Goal: Task Accomplishment & Management: Manage account settings

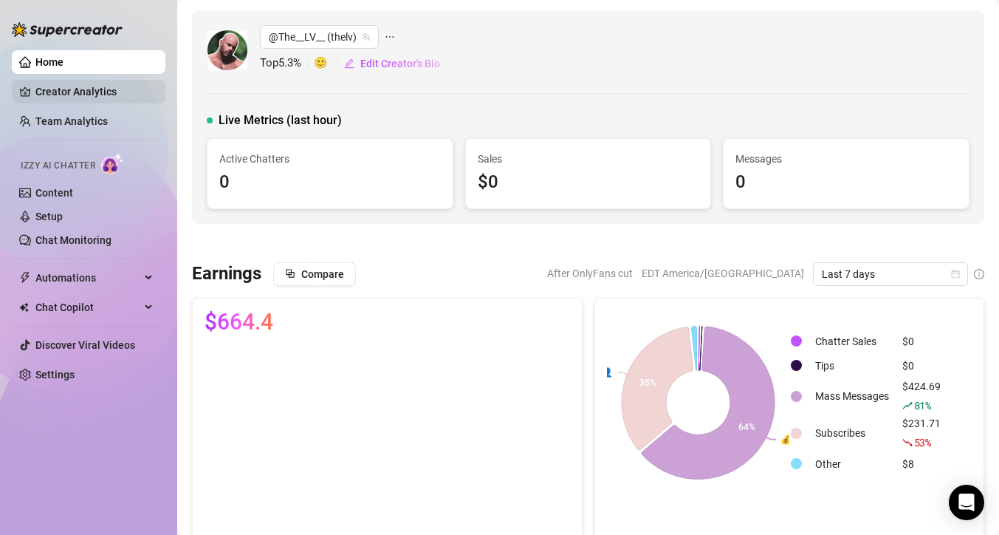
click at [55, 87] on link "Creator Analytics" at bounding box center [94, 92] width 118 height 24
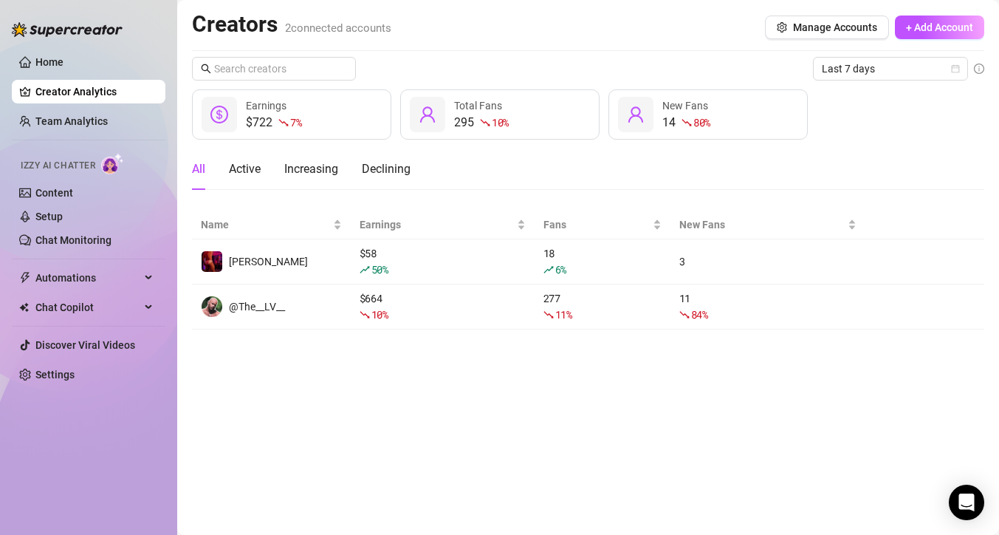
click at [91, 168] on span "Izzy AI Chatter" at bounding box center [58, 166] width 75 height 14
click at [63, 216] on link "Setup" at bounding box center [48, 217] width 27 height 12
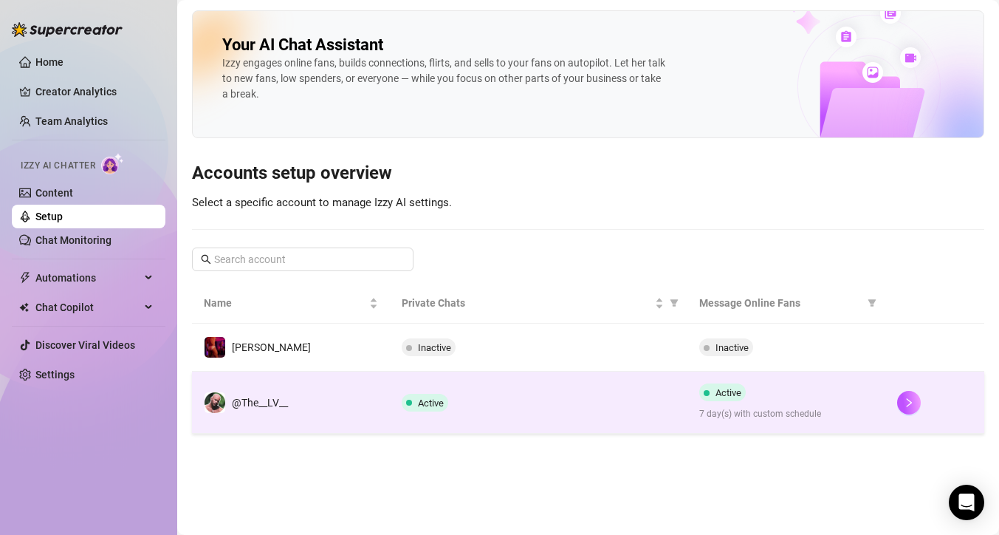
click at [828, 431] on td "Active 7 day(s) with custom schedule" at bounding box center [787, 403] width 198 height 62
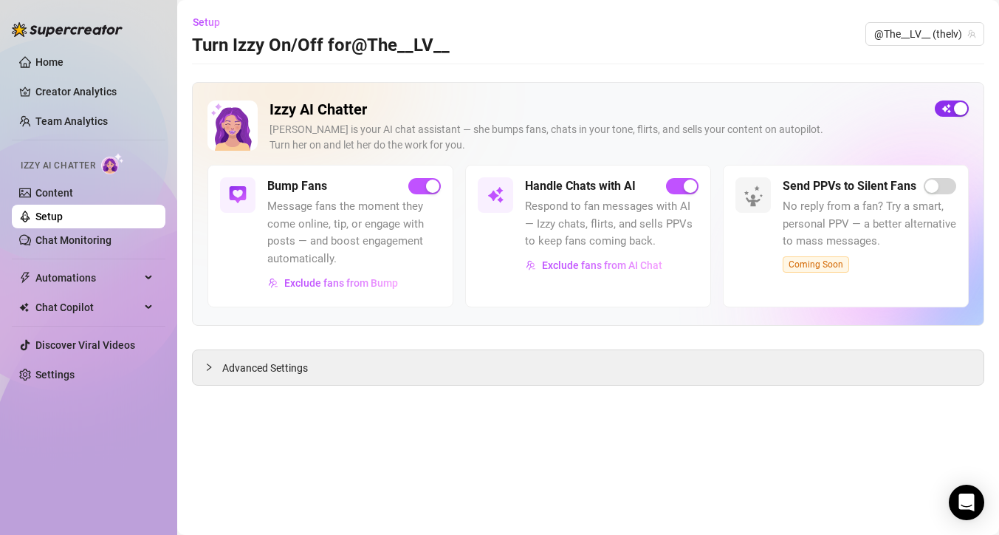
click at [943, 103] on span "button" at bounding box center [952, 108] width 34 height 16
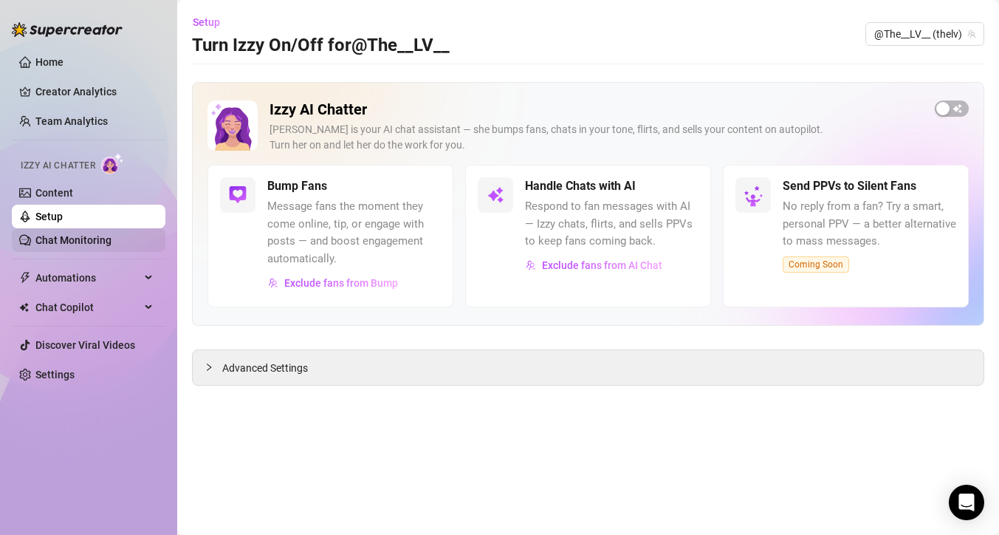
click at [112, 238] on link "Chat Monitoring" at bounding box center [73, 240] width 76 height 12
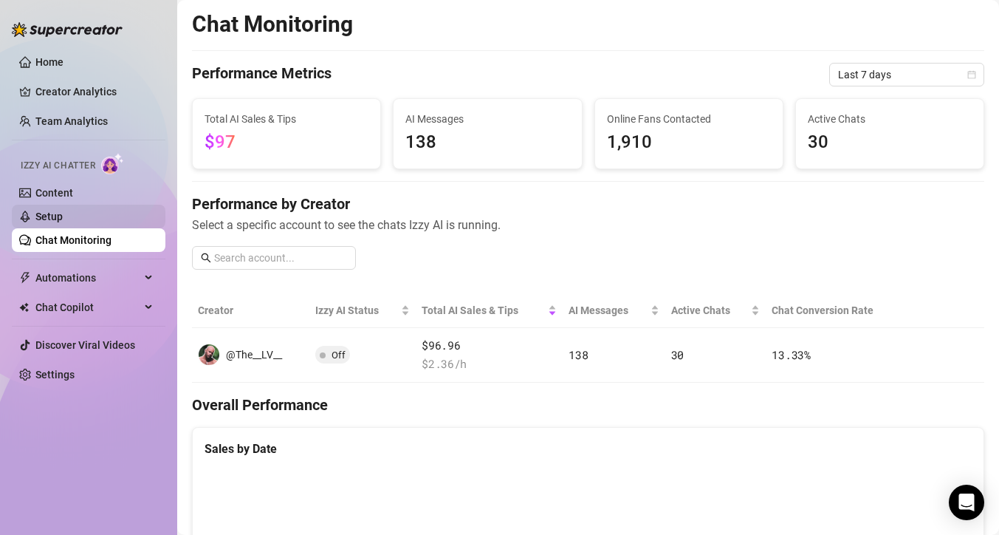
click at [53, 214] on link "Setup" at bounding box center [48, 217] width 27 height 12
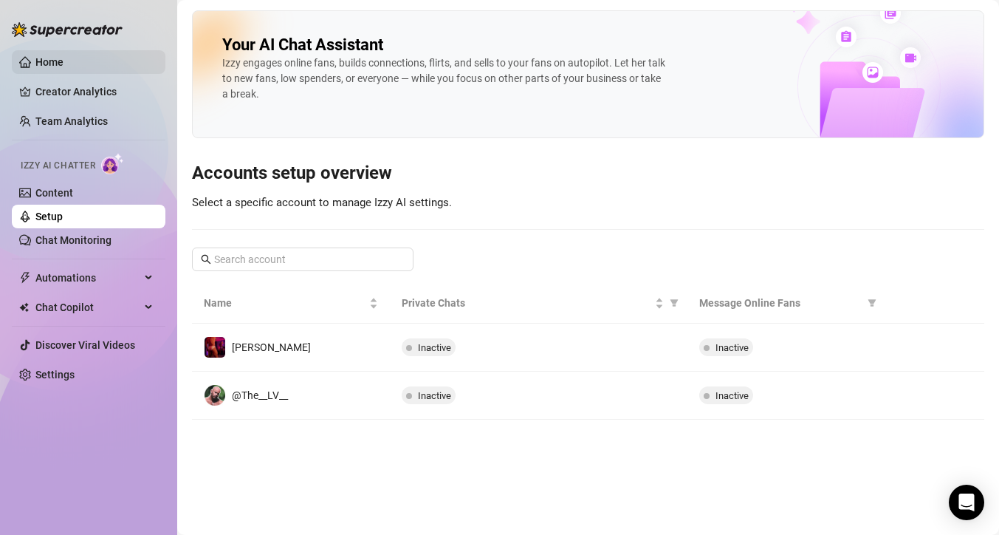
click at [47, 63] on link "Home" at bounding box center [49, 62] width 28 height 12
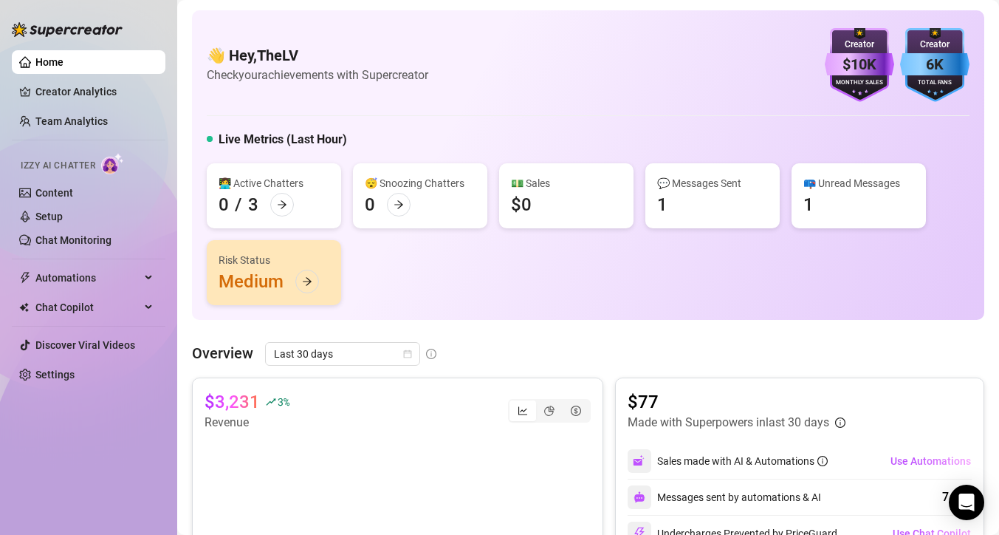
click at [46, 35] on img at bounding box center [67, 29] width 111 height 15
click at [40, 91] on link "Creator Analytics" at bounding box center [94, 92] width 118 height 24
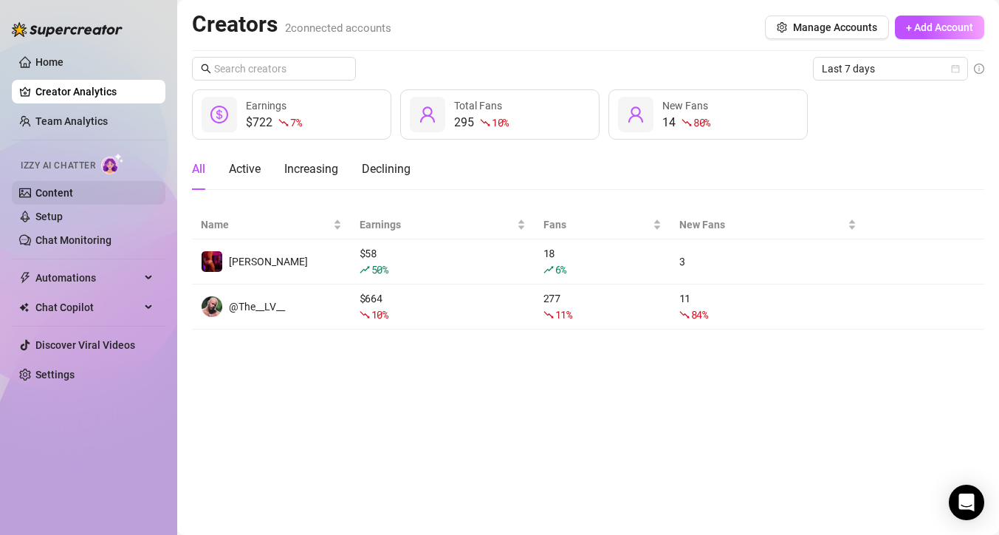
click at [61, 199] on link "Content" at bounding box center [54, 193] width 38 height 12
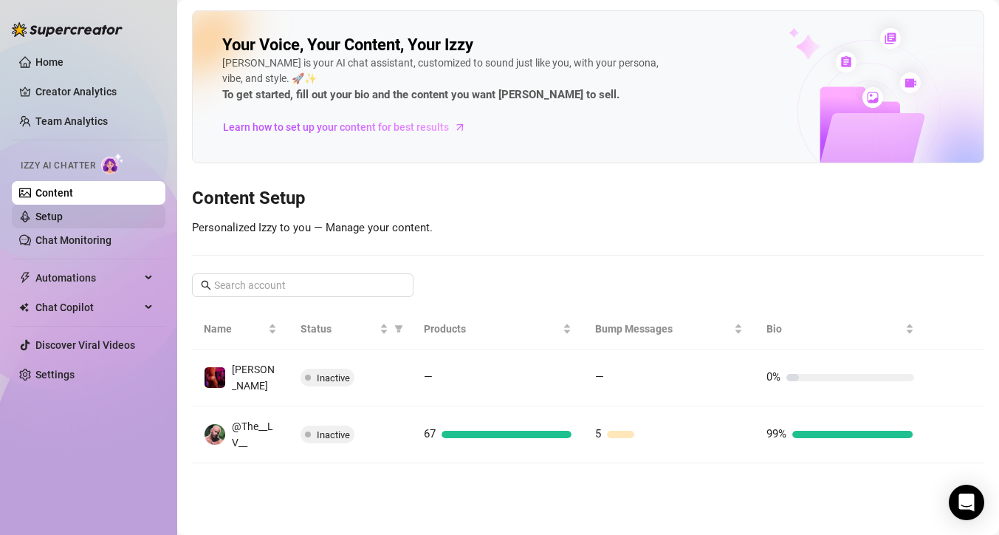
click at [63, 222] on link "Setup" at bounding box center [48, 217] width 27 height 12
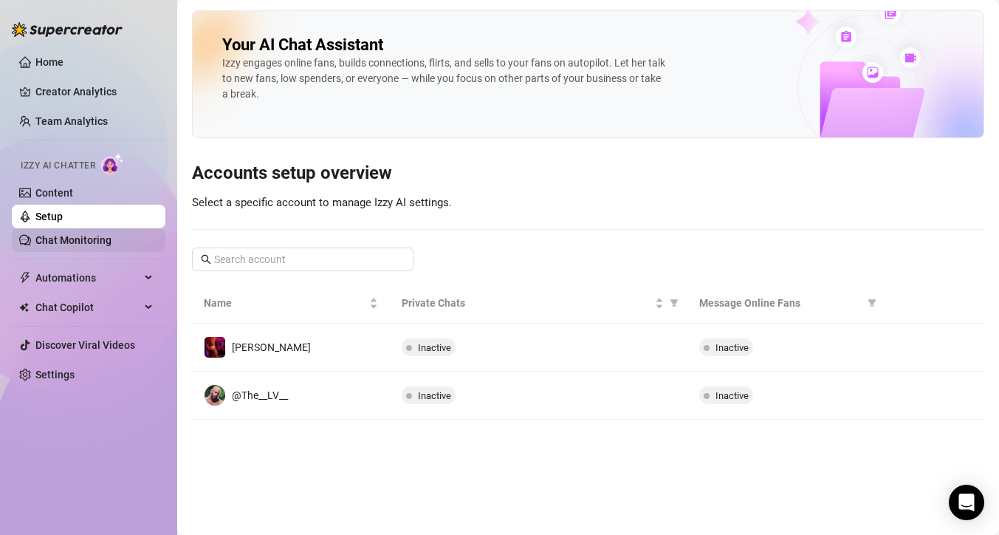
click at [66, 239] on link "Chat Monitoring" at bounding box center [73, 240] width 76 height 12
